Goal: Ask a question

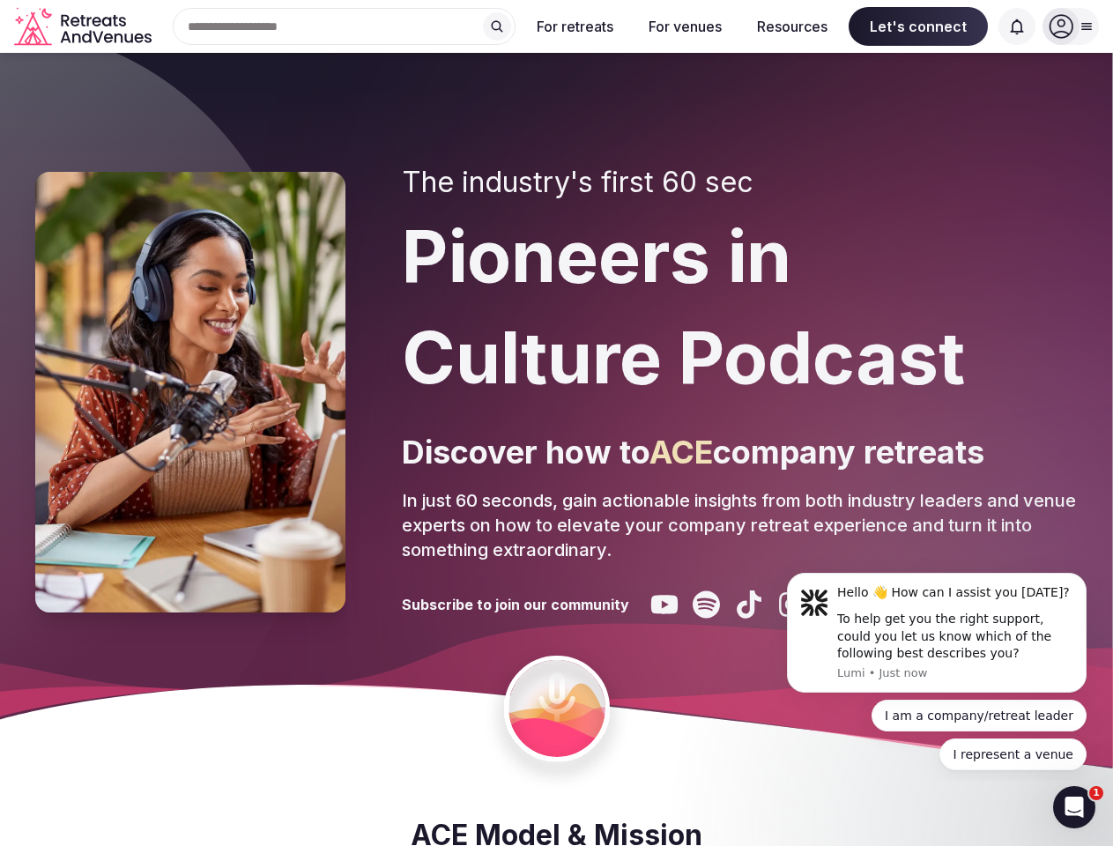
click at [556, 423] on div "The industry's first 60 sec Pioneers in Culture Podcast Discover how to ACE com…" at bounding box center [740, 392] width 676 height 453
click at [344, 26] on div "Search Popular Destinations [GEOGRAPHIC_DATA], [GEOGRAPHIC_DATA] [GEOGRAPHIC_DA…" at bounding box center [337, 26] width 357 height 37
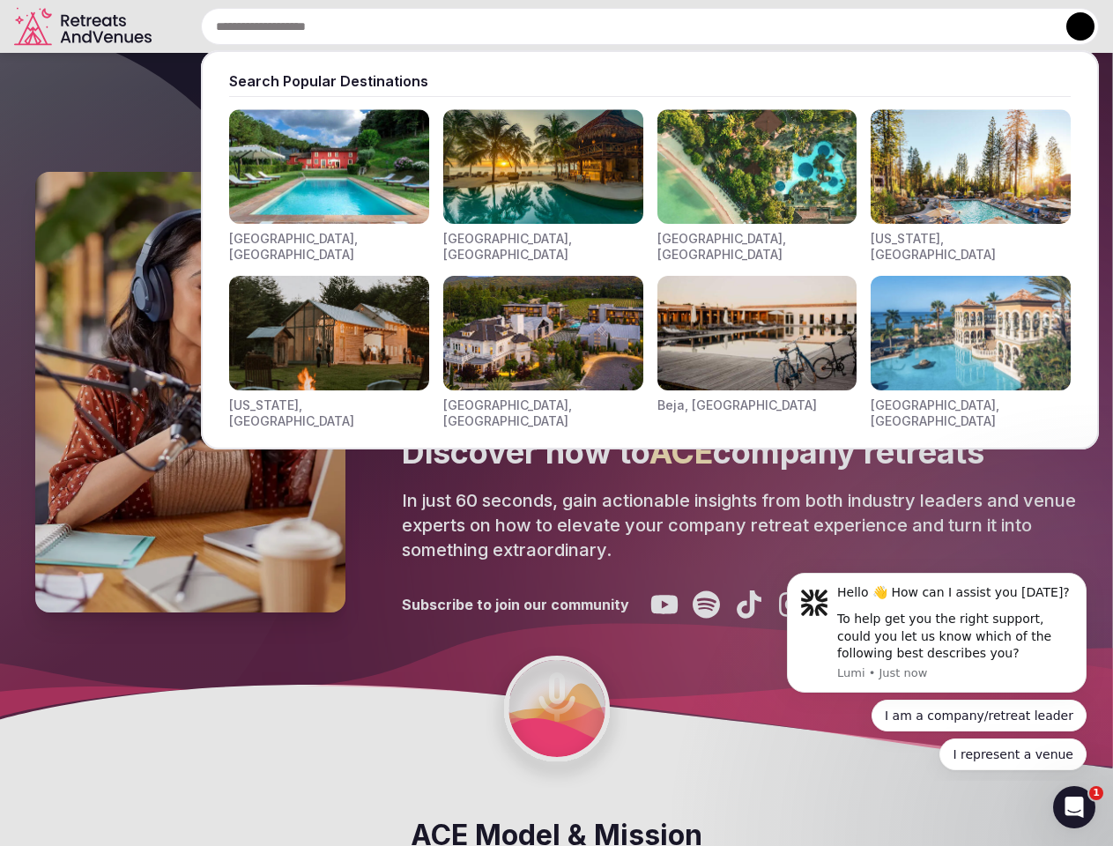
click at [497, 26] on input "text" at bounding box center [650, 26] width 898 height 37
click at [575, 26] on input "text" at bounding box center [650, 26] width 898 height 37
click at [685, 26] on input "text" at bounding box center [650, 26] width 898 height 37
click at [792, 26] on input "text" at bounding box center [650, 26] width 898 height 37
click at [918, 26] on input "text" at bounding box center [650, 26] width 898 height 37
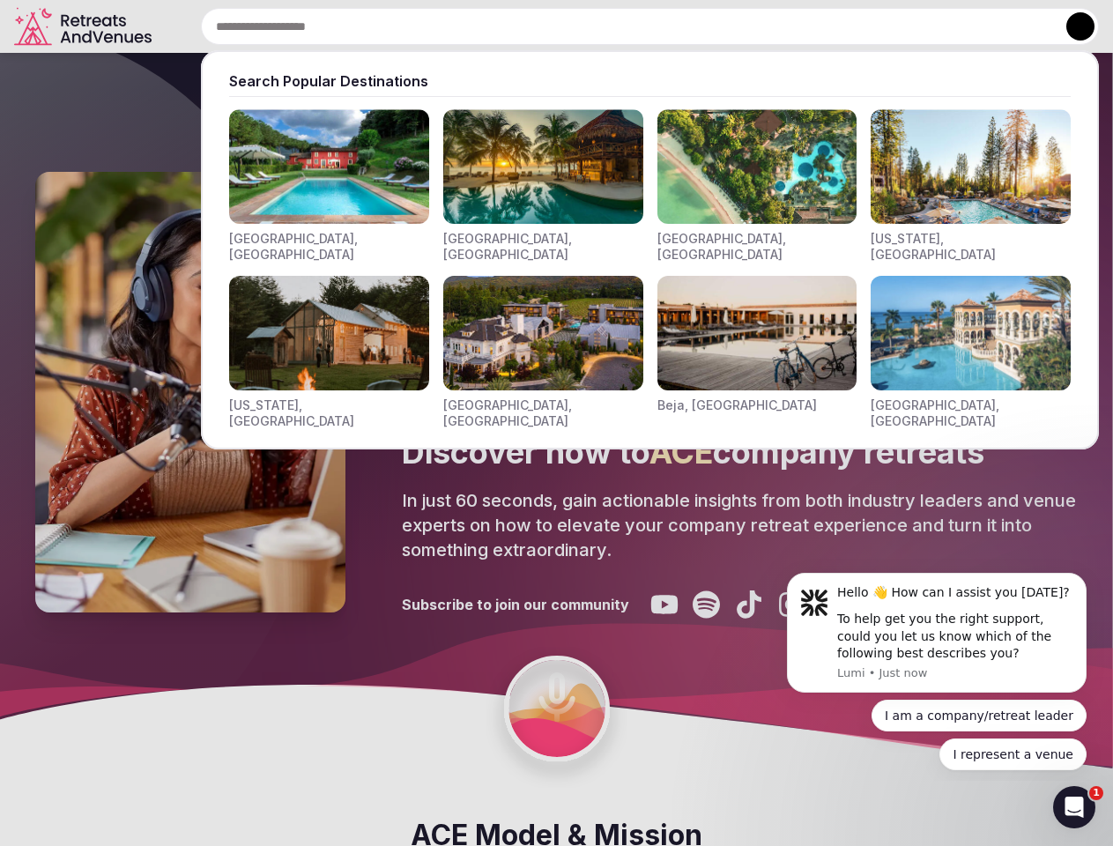
click at [1017, 26] on input "text" at bounding box center [650, 26] width 898 height 37
click at [1070, 26] on button at bounding box center [1080, 26] width 28 height 28
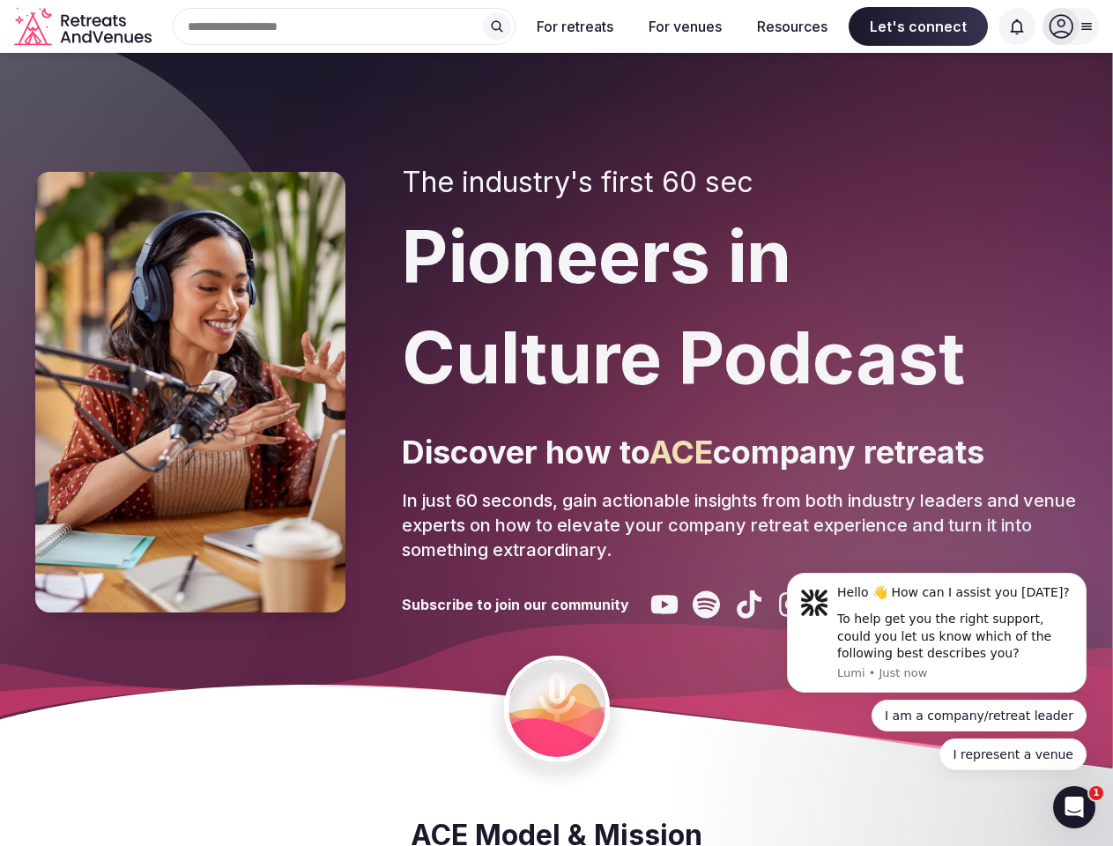
click at [937, 633] on div "To help get you the right support, could you let us know which of the following…" at bounding box center [955, 637] width 236 height 52
